Goal: Task Accomplishment & Management: Use online tool/utility

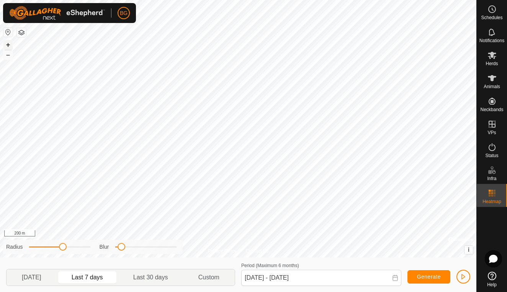
click at [10, 45] on button "+" at bounding box center [7, 44] width 9 height 9
click at [8, 47] on button "+" at bounding box center [7, 44] width 9 height 9
click at [464, 277] on span "button" at bounding box center [463, 276] width 6 height 6
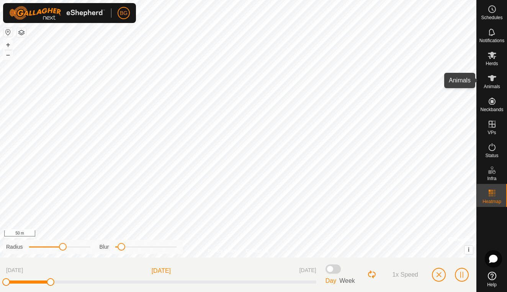
click at [491, 82] on icon at bounding box center [491, 78] width 9 height 9
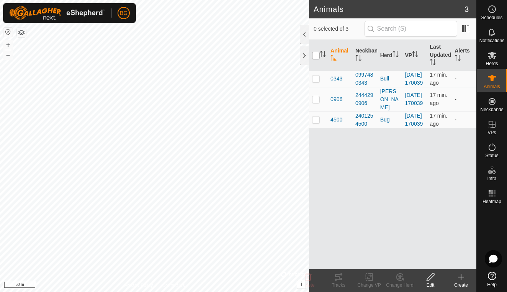
click at [316, 58] on input "checkbox" at bounding box center [316, 56] width 8 height 8
checkbox input "true"
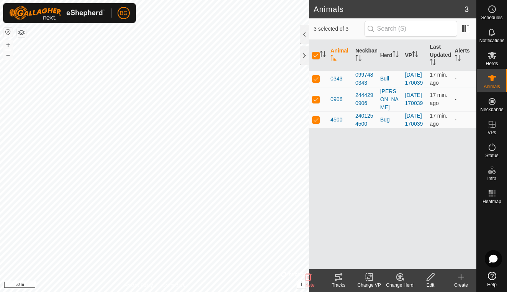
click at [341, 278] on icon at bounding box center [338, 277] width 7 height 6
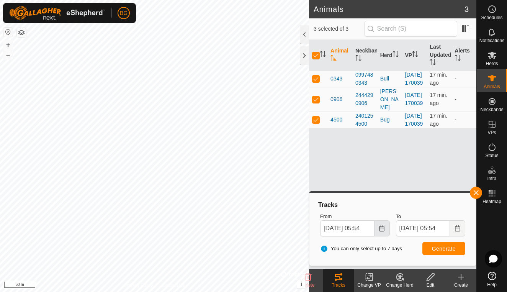
click at [384, 231] on button "Choose Date" at bounding box center [381, 228] width 15 height 16
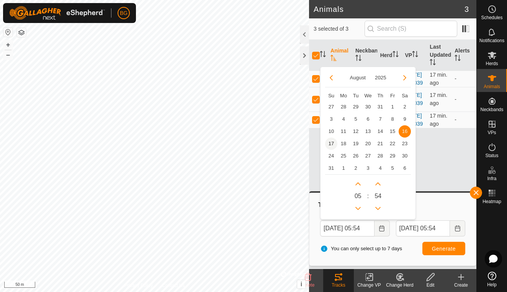
click at [330, 142] on span "17" at bounding box center [331, 143] width 12 height 12
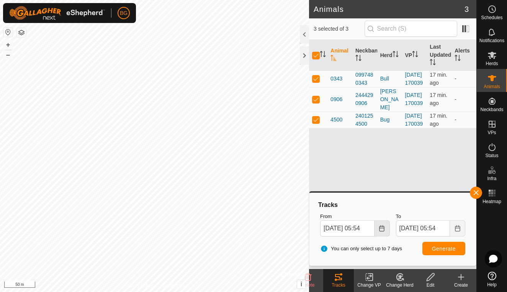
click at [377, 228] on button "Choose Date" at bounding box center [381, 228] width 15 height 16
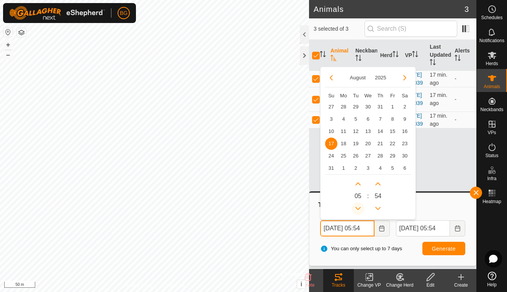
click at [359, 204] on button "Previous Hour" at bounding box center [358, 208] width 12 height 12
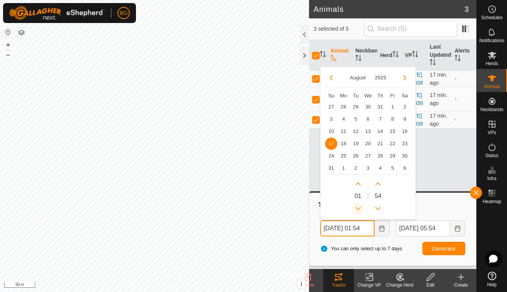
type input "[DATE] 00:54"
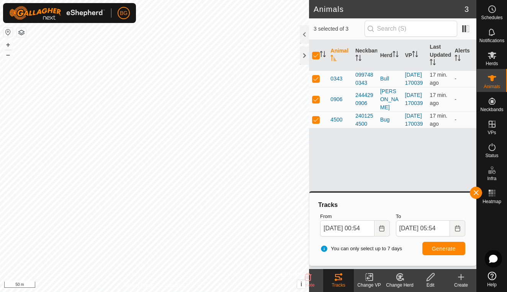
click at [451, 249] on span "Generate" at bounding box center [444, 248] width 24 height 6
click at [477, 192] on button "button" at bounding box center [476, 192] width 12 height 12
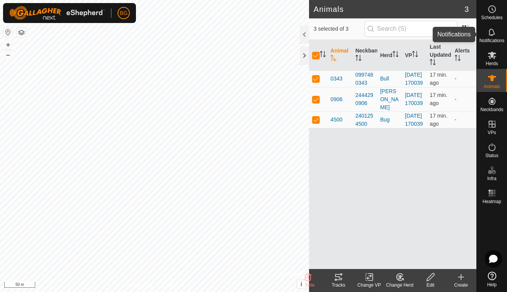
click at [487, 31] on icon at bounding box center [491, 32] width 9 height 9
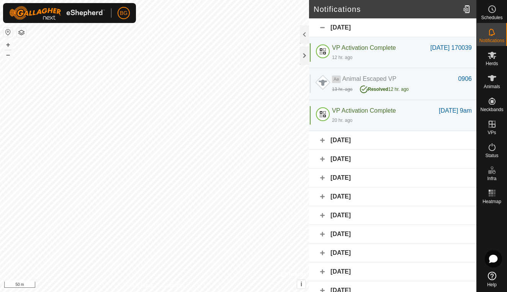
click at [369, 140] on div "[DATE]" at bounding box center [392, 140] width 167 height 19
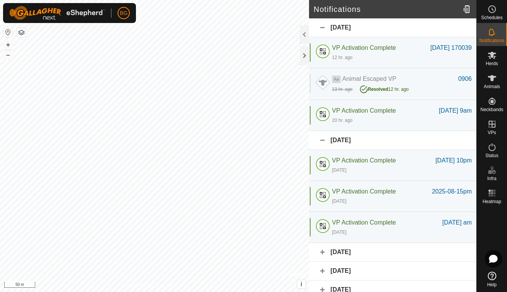
click at [368, 249] on div "[DATE]" at bounding box center [392, 252] width 167 height 19
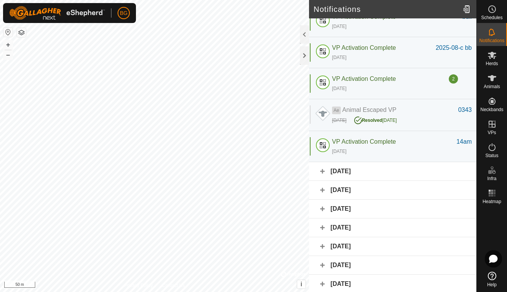
scroll to position [380, 0]
click at [358, 174] on div "[DATE]" at bounding box center [392, 171] width 167 height 19
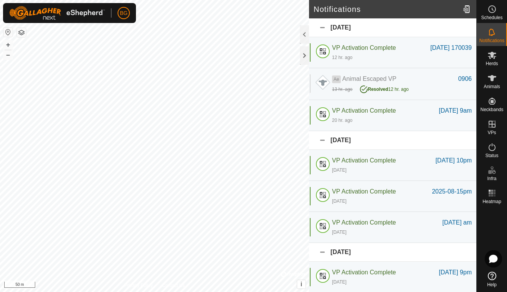
scroll to position [0, 0]
click at [304, 57] on div at bounding box center [304, 55] width 9 height 18
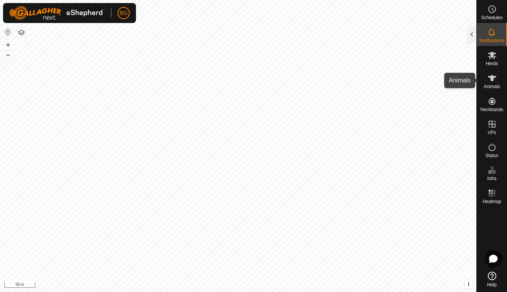
click at [495, 82] on icon at bounding box center [491, 78] width 9 height 9
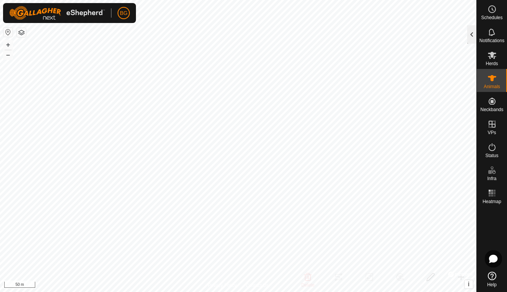
click at [469, 31] on div at bounding box center [471, 34] width 9 height 18
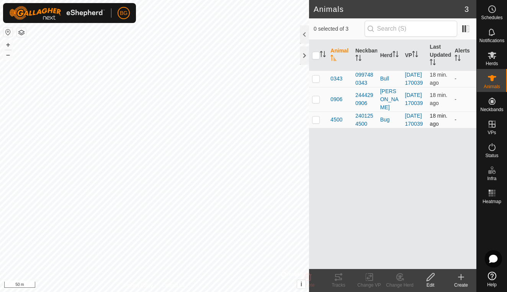
click at [315, 128] on td at bounding box center [318, 119] width 18 height 16
checkbox input "true"
click at [336, 278] on icon at bounding box center [338, 276] width 9 height 9
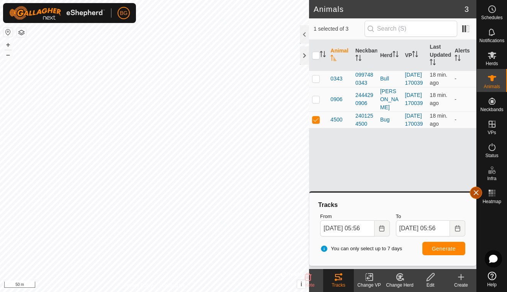
click at [475, 193] on button "button" at bounding box center [476, 192] width 12 height 12
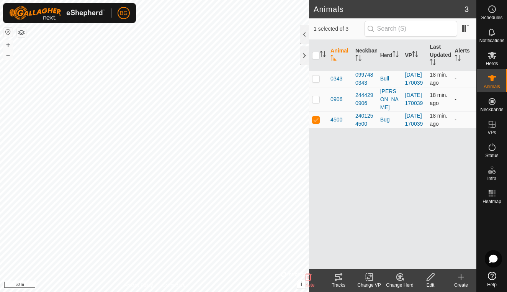
click at [319, 102] on p-checkbox at bounding box center [316, 99] width 8 height 6
checkbox input "true"
click at [340, 279] on icon at bounding box center [338, 277] width 7 height 6
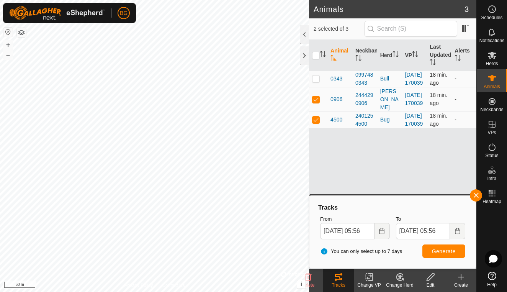
click at [317, 82] on p-checkbox at bounding box center [316, 78] width 8 height 6
checkbox input "true"
click at [454, 253] on span "Generate" at bounding box center [444, 251] width 24 height 6
click at [478, 195] on button "button" at bounding box center [476, 195] width 12 height 12
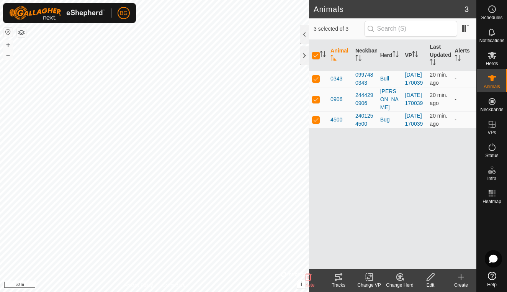
click at [338, 279] on icon at bounding box center [338, 277] width 7 height 6
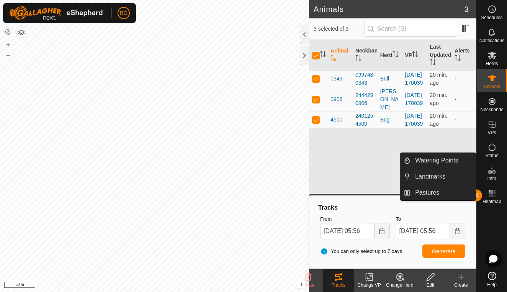
click at [476, 195] on div "Watering Points Landmarks Pastures" at bounding box center [438, 176] width 77 height 48
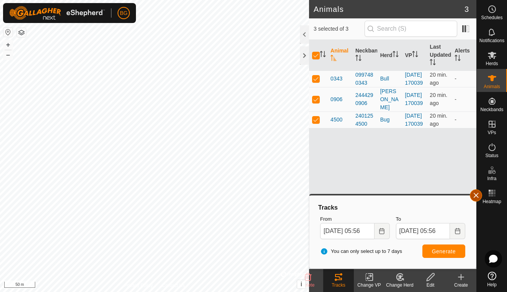
click at [479, 195] on button "button" at bounding box center [476, 195] width 12 height 12
